Goal: Navigation & Orientation: Find specific page/section

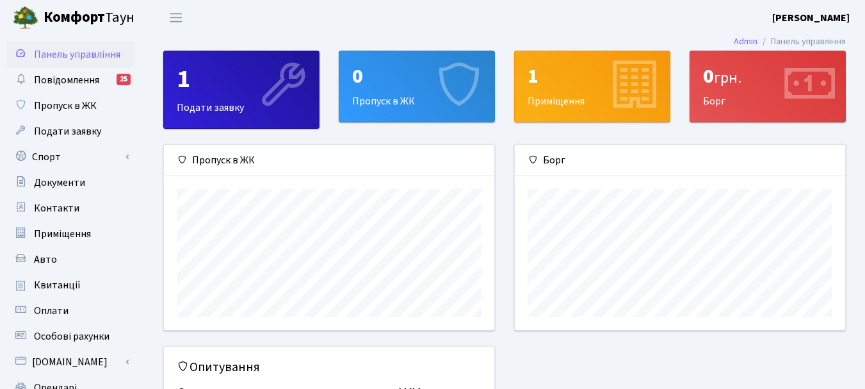
scroll to position [185, 331]
click at [55, 252] on link "Авто" at bounding box center [70, 260] width 128 height 26
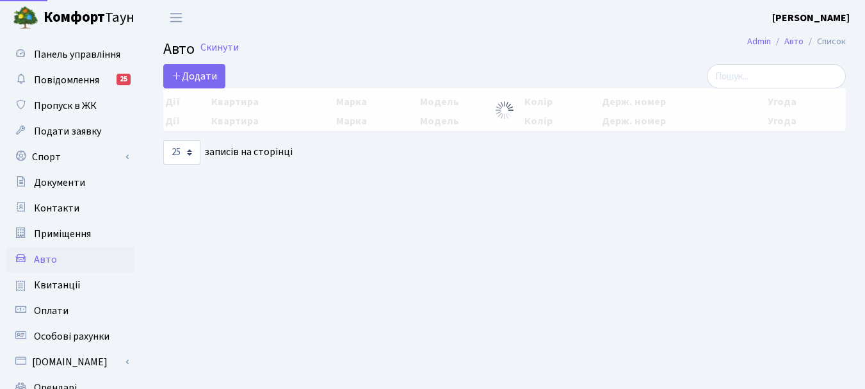
select select "25"
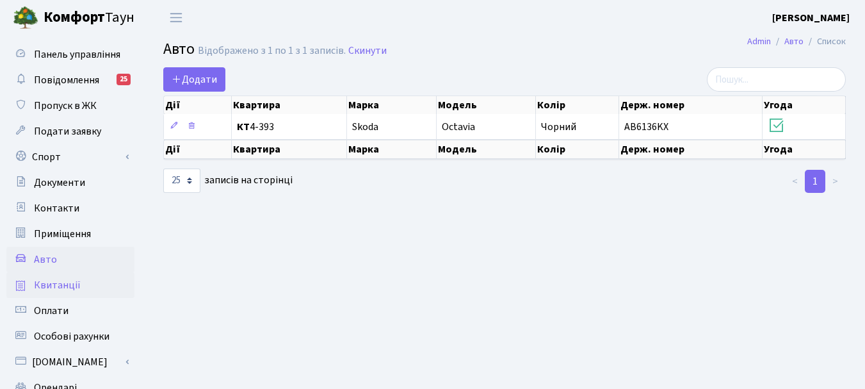
click at [74, 279] on span "Квитанції" at bounding box center [57, 285] width 47 height 14
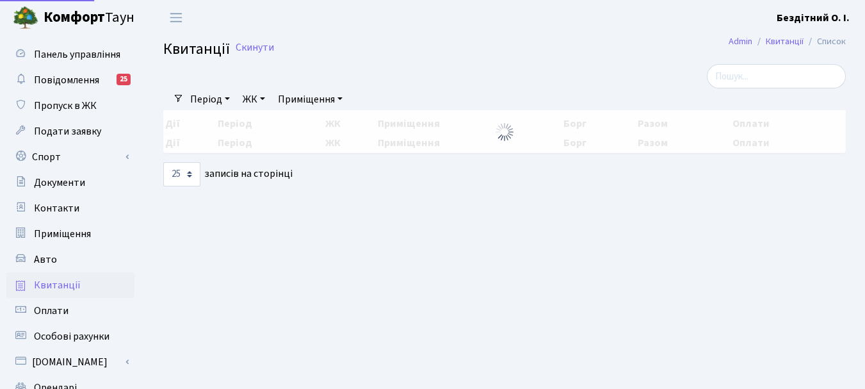
select select "25"
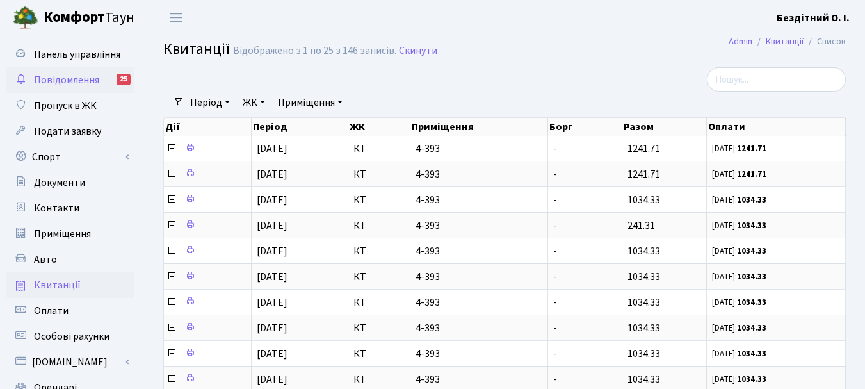
click at [70, 87] on link "Повідомлення 25" at bounding box center [70, 80] width 128 height 26
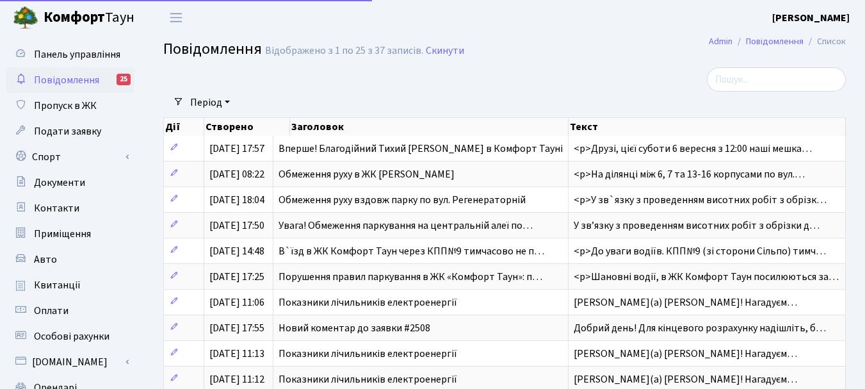
select select "25"
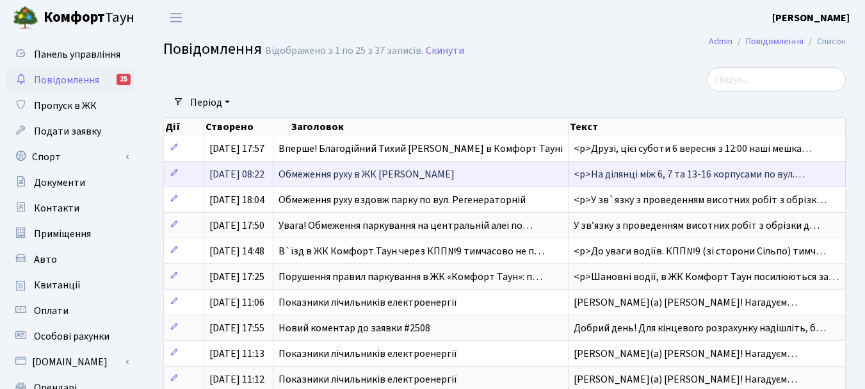
click at [391, 173] on span "Обмеження руху в ЖК Комфорт Таун" at bounding box center [367, 174] width 176 height 14
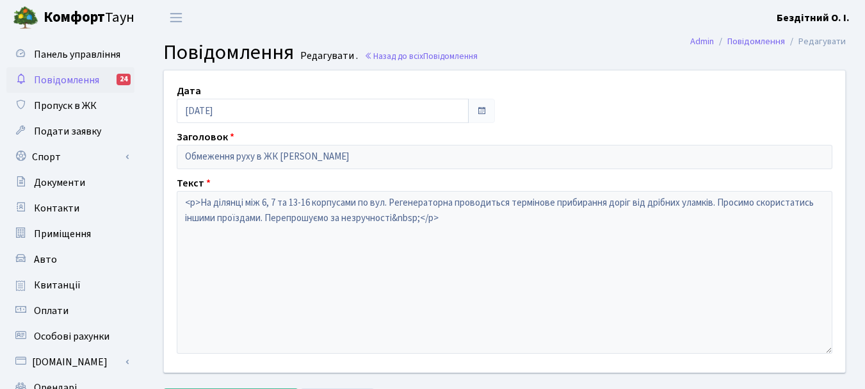
click at [36, 74] on span "Повідомлення" at bounding box center [66, 80] width 65 height 14
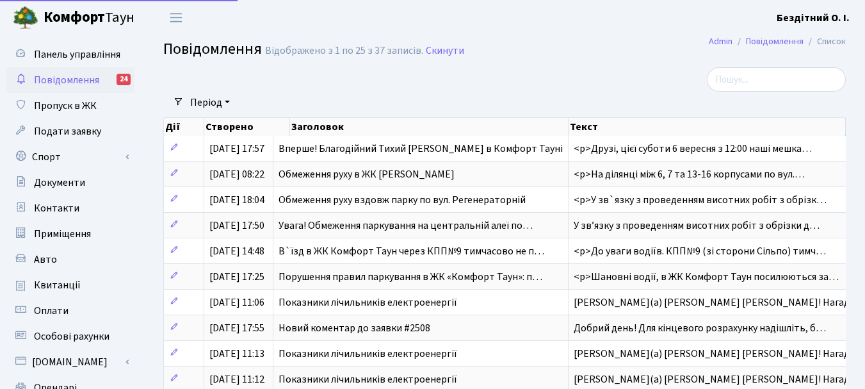
select select "25"
click at [53, 309] on span "Оплати" at bounding box center [51, 311] width 35 height 14
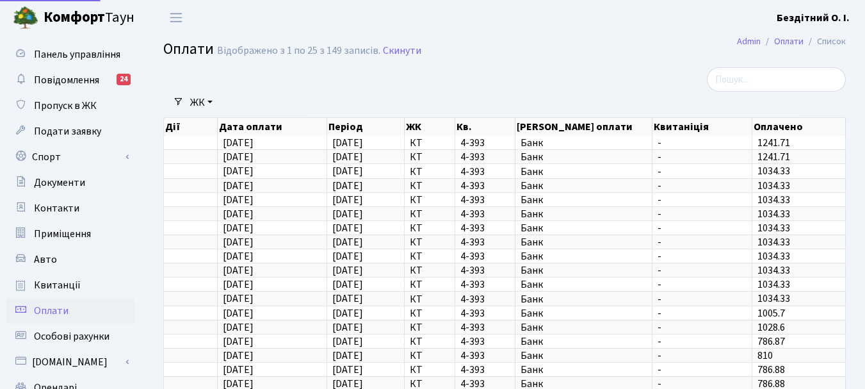
select select "25"
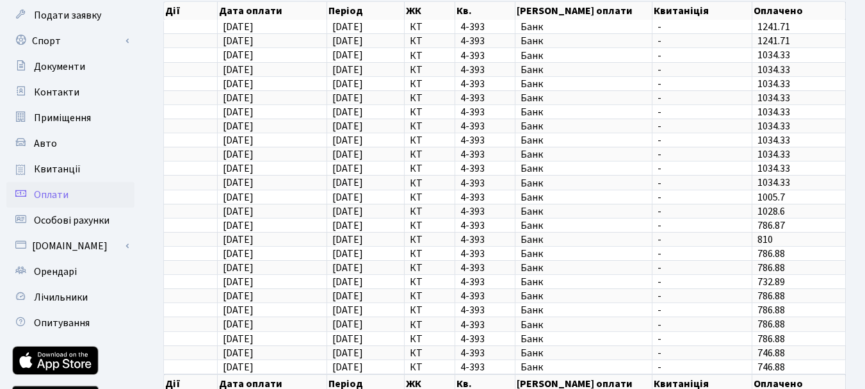
scroll to position [117, 0]
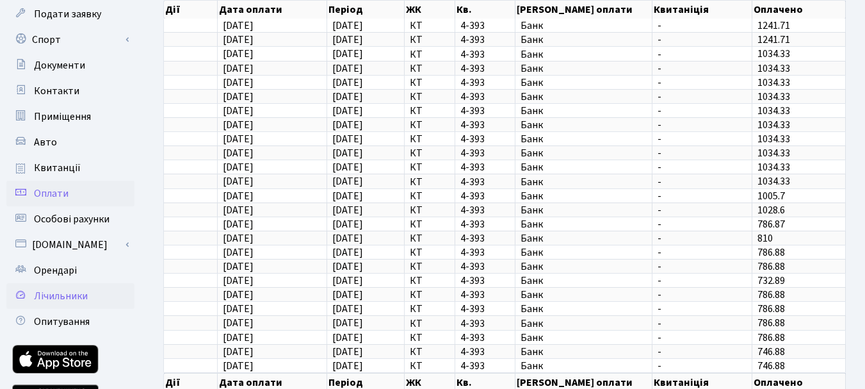
click at [65, 290] on span "Лічильники" at bounding box center [61, 296] width 54 height 14
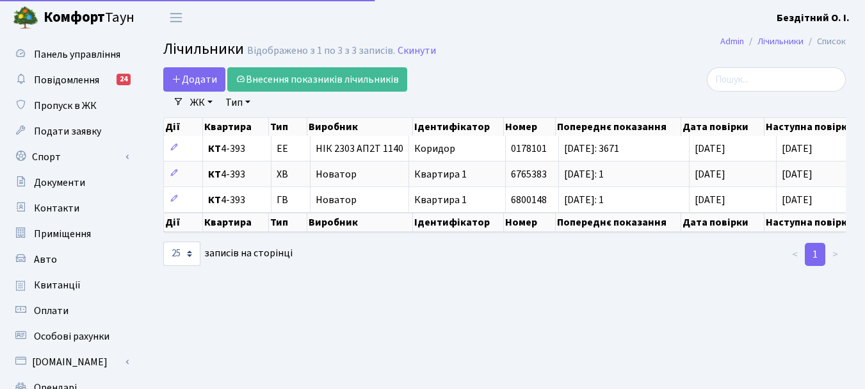
select select "25"
